Goal: Task Accomplishment & Management: Use online tool/utility

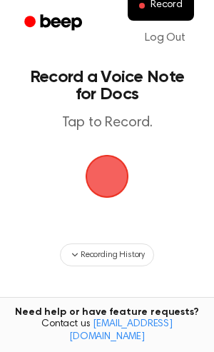
click at [116, 162] on span "button" at bounding box center [108, 177] width 44 height 44
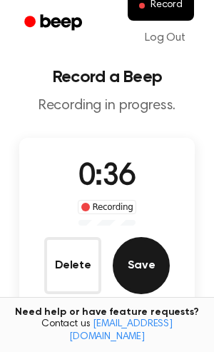
click at [125, 261] on button "Save" at bounding box center [141, 265] width 57 height 57
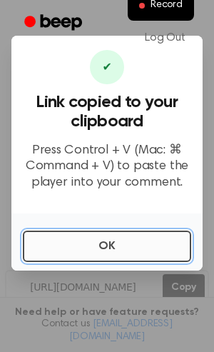
click at [107, 256] on button "OK" at bounding box center [107, 246] width 169 height 31
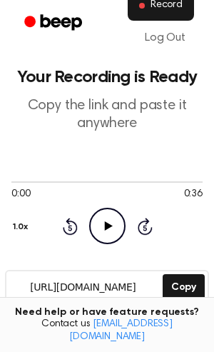
click at [157, 12] on button "Record" at bounding box center [161, 6] width 66 height 30
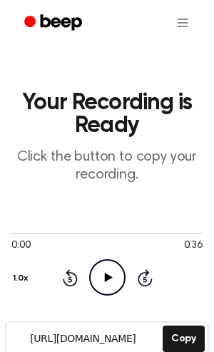
click at [102, 284] on icon "Play Audio" at bounding box center [107, 277] width 36 height 36
click at [123, 279] on icon "Pause Audio" at bounding box center [107, 277] width 36 height 36
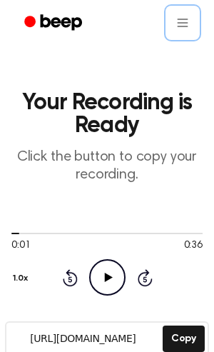
click at [64, 31] on icon "Beep" at bounding box center [54, 22] width 61 height 21
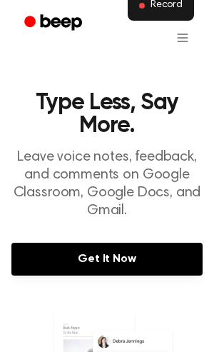
click at [159, 11] on span "Record" at bounding box center [167, 5] width 32 height 13
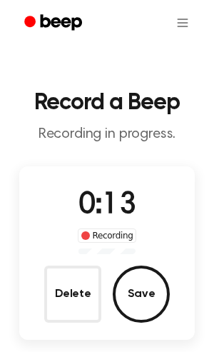
drag, startPoint x: 192, startPoint y: 282, endPoint x: 147, endPoint y: 289, distance: 44.9
click at [192, 282] on div "0:13 Recording Delete Save" at bounding box center [107, 253] width 176 height 139
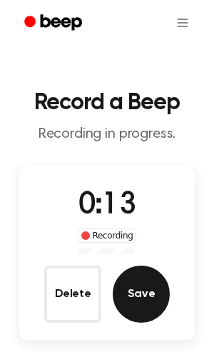
click at [143, 290] on button "Save" at bounding box center [141, 294] width 57 height 57
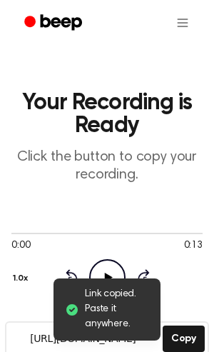
click at [71, 26] on icon "Beep" at bounding box center [61, 22] width 41 height 16
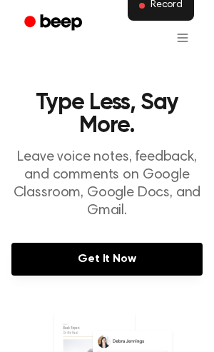
click at [157, 7] on span "Record" at bounding box center [167, 5] width 32 height 13
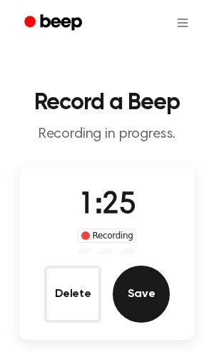
click at [137, 285] on button "Save" at bounding box center [141, 294] width 57 height 57
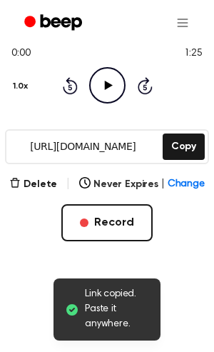
scroll to position [195, 0]
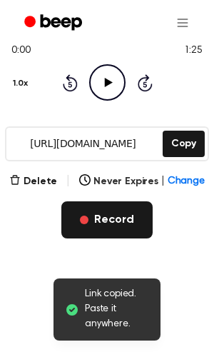
click at [114, 213] on button "Record" at bounding box center [106, 220] width 91 height 37
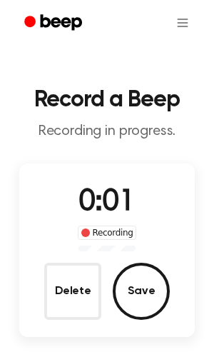
scroll to position [0, 0]
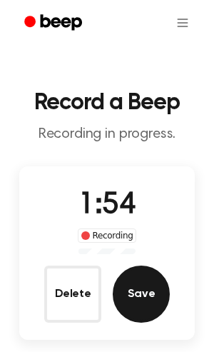
click at [131, 287] on button "Save" at bounding box center [141, 294] width 57 height 57
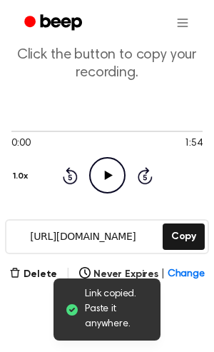
scroll to position [136, 0]
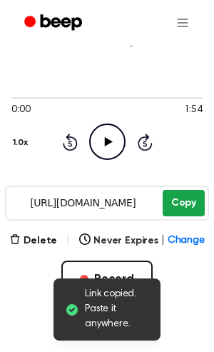
click at [168, 204] on button "Copy" at bounding box center [184, 203] width 42 height 26
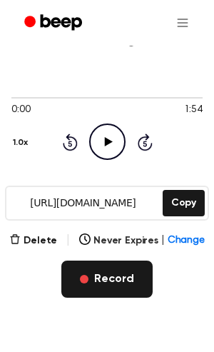
click at [114, 277] on button "Record" at bounding box center [106, 279] width 91 height 37
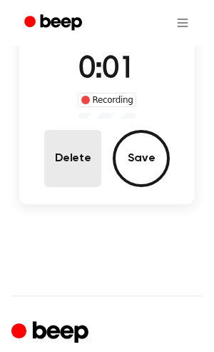
click at [79, 160] on button "Delete" at bounding box center [72, 158] width 57 height 57
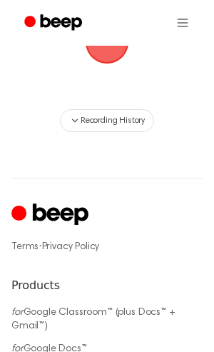
scroll to position [139, 0]
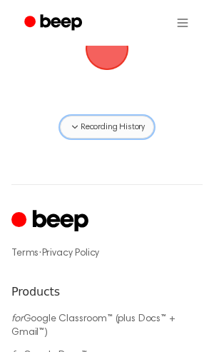
click at [80, 134] on button "Recording History" at bounding box center [107, 127] width 94 height 23
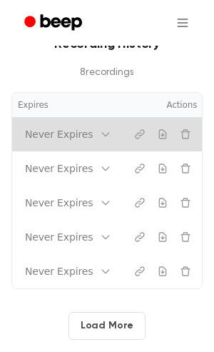
scroll to position [0, 166]
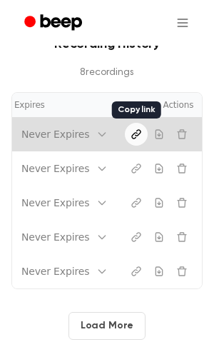
click at [138, 136] on icon "Copy link" at bounding box center [136, 134] width 11 height 11
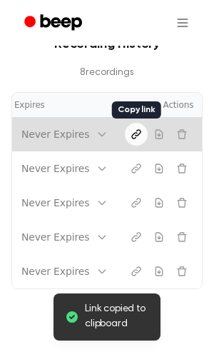
click at [132, 131] on icon "Copy link" at bounding box center [136, 134] width 11 height 11
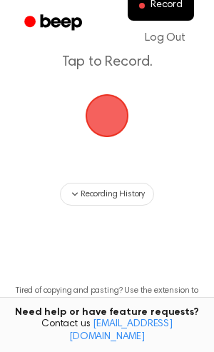
scroll to position [152, 0]
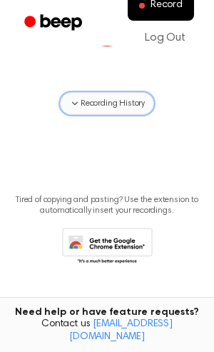
click at [94, 103] on span "Recording History" at bounding box center [113, 103] width 64 height 13
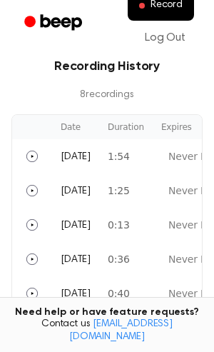
scroll to position [262, 0]
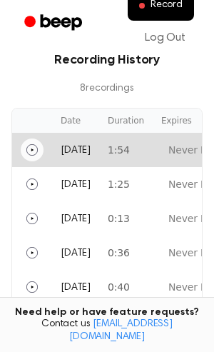
click at [30, 145] on icon "Play" at bounding box center [31, 149] width 11 height 11
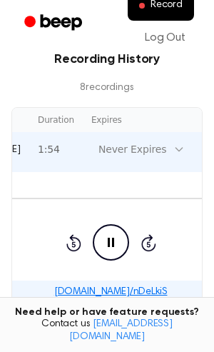
scroll to position [0, 64]
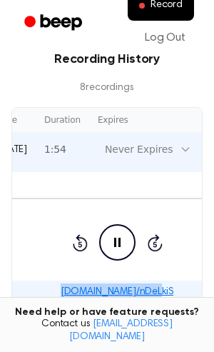
drag, startPoint x: 174, startPoint y: 289, endPoint x: 82, endPoint y: 298, distance: 91.9
click at [82, 298] on div "beep.audio/nDeLkiS" at bounding box center [117, 292] width 320 height 16
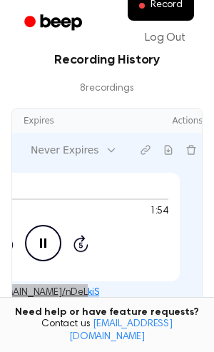
scroll to position [0, 166]
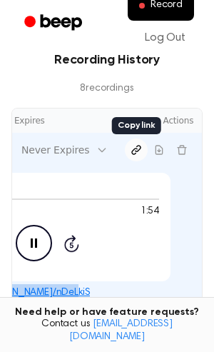
click at [134, 152] on icon "Copy link" at bounding box center [136, 149] width 11 height 11
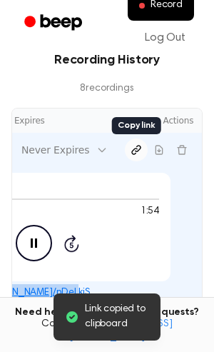
click at [134, 152] on icon "Copy link" at bounding box center [136, 149] width 11 height 11
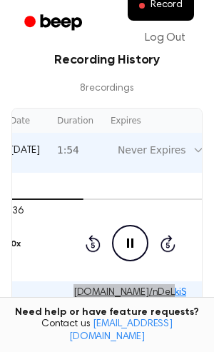
scroll to position [0, 63]
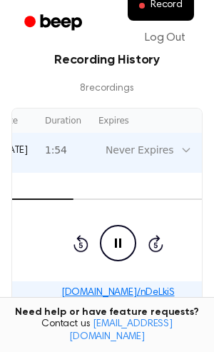
click at [176, 287] on div "beep.audio/nDeLkiS" at bounding box center [118, 292] width 320 height 16
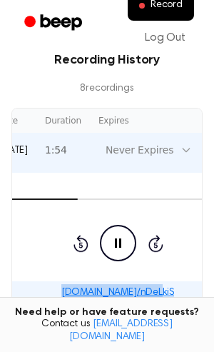
drag, startPoint x: 176, startPoint y: 294, endPoint x: 84, endPoint y: 293, distance: 92.2
click at [84, 293] on div "beep.audio/nDeLkiS" at bounding box center [118, 292] width 320 height 16
click at [186, 287] on div "beep.audio/nDeLkiS" at bounding box center [118, 292] width 320 height 16
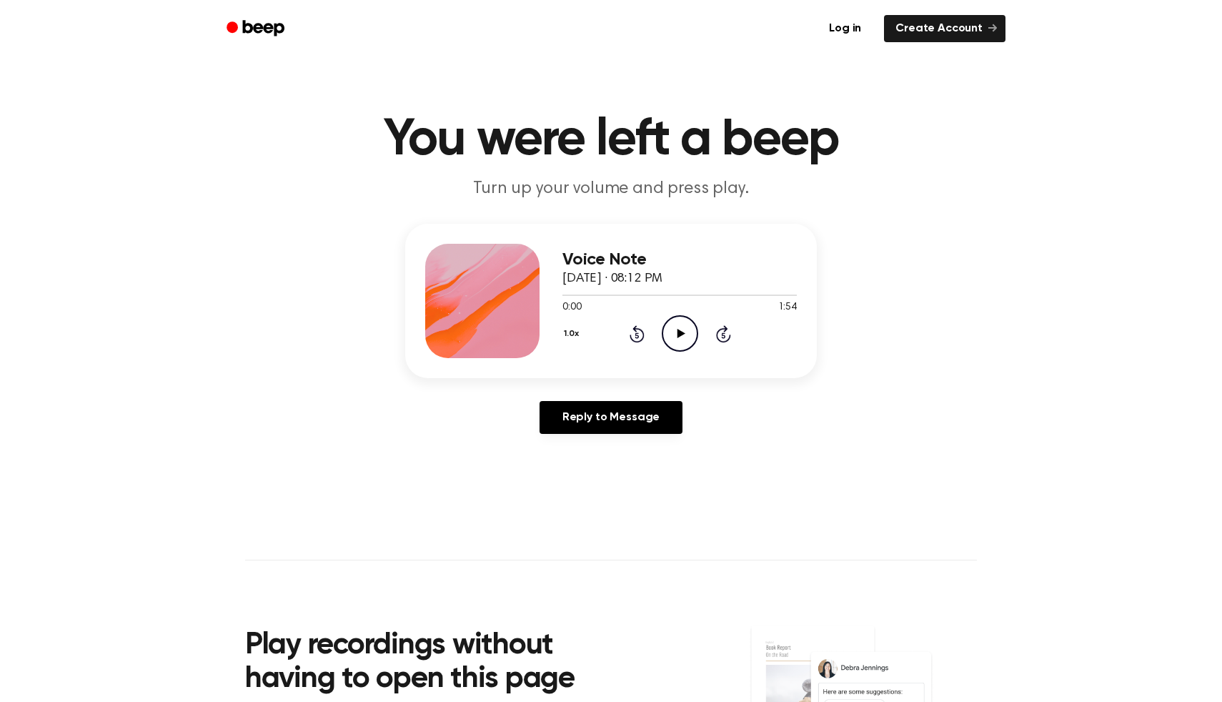
click at [684, 337] on icon "Play Audio" at bounding box center [680, 333] width 36 height 36
